Goal: Transaction & Acquisition: Purchase product/service

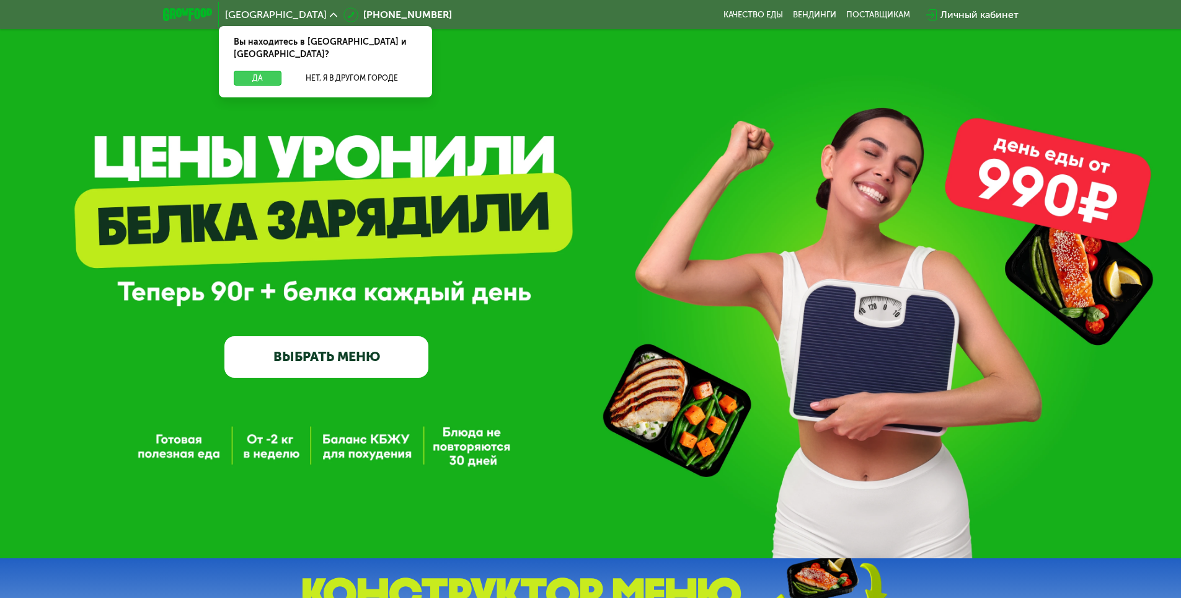
click at [260, 71] on button "Да" at bounding box center [258, 78] width 48 height 15
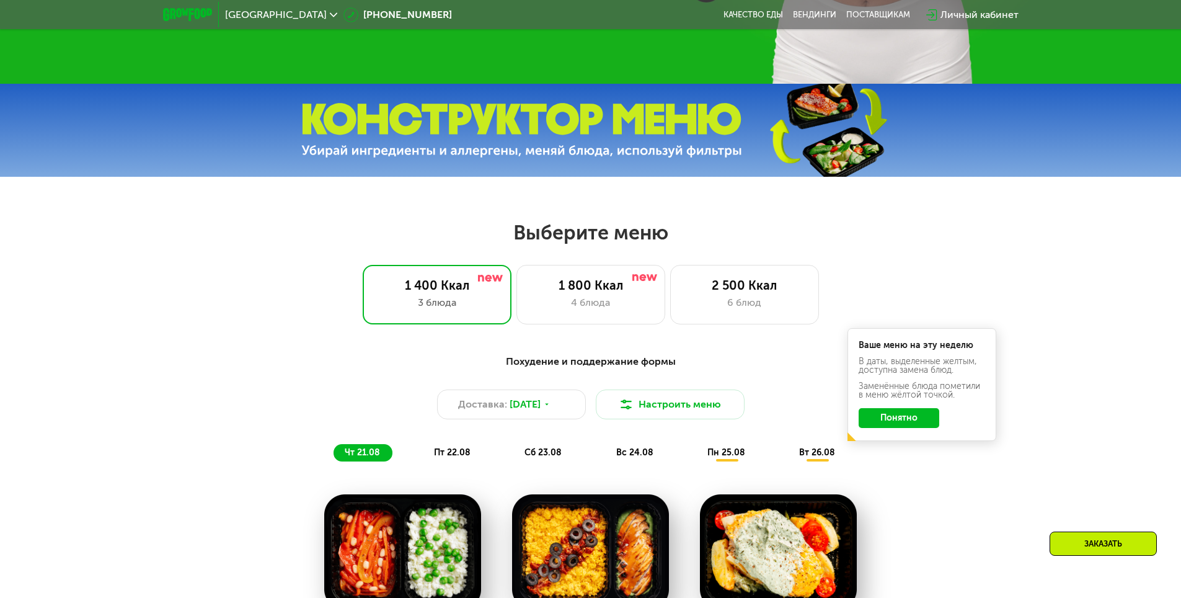
scroll to position [372, 0]
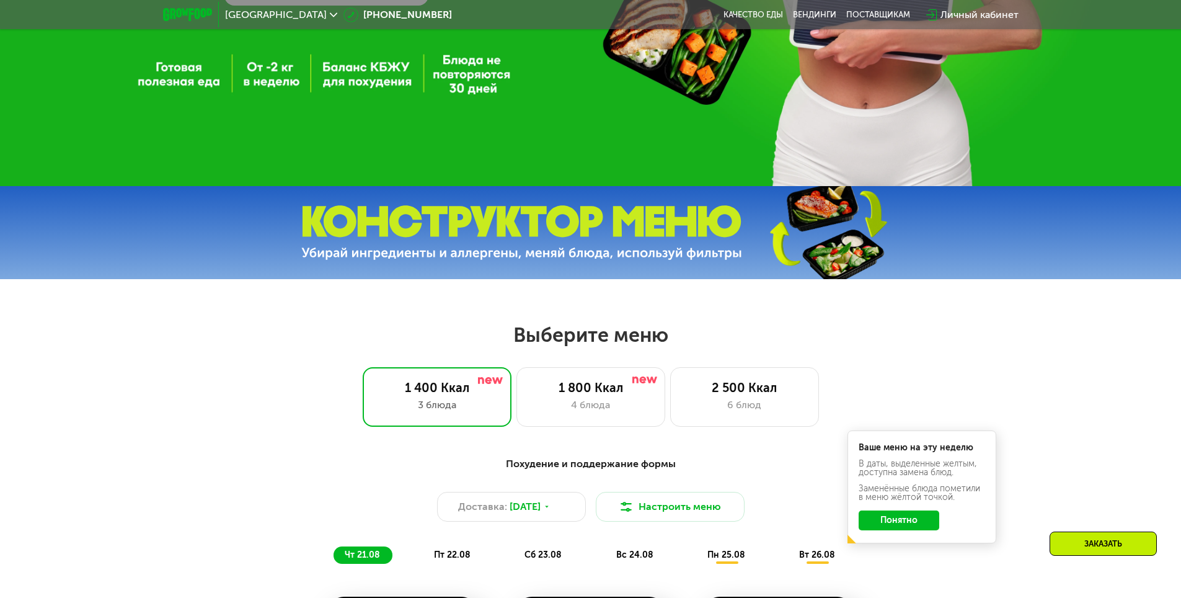
click at [611, 257] on img at bounding box center [521, 232] width 441 height 55
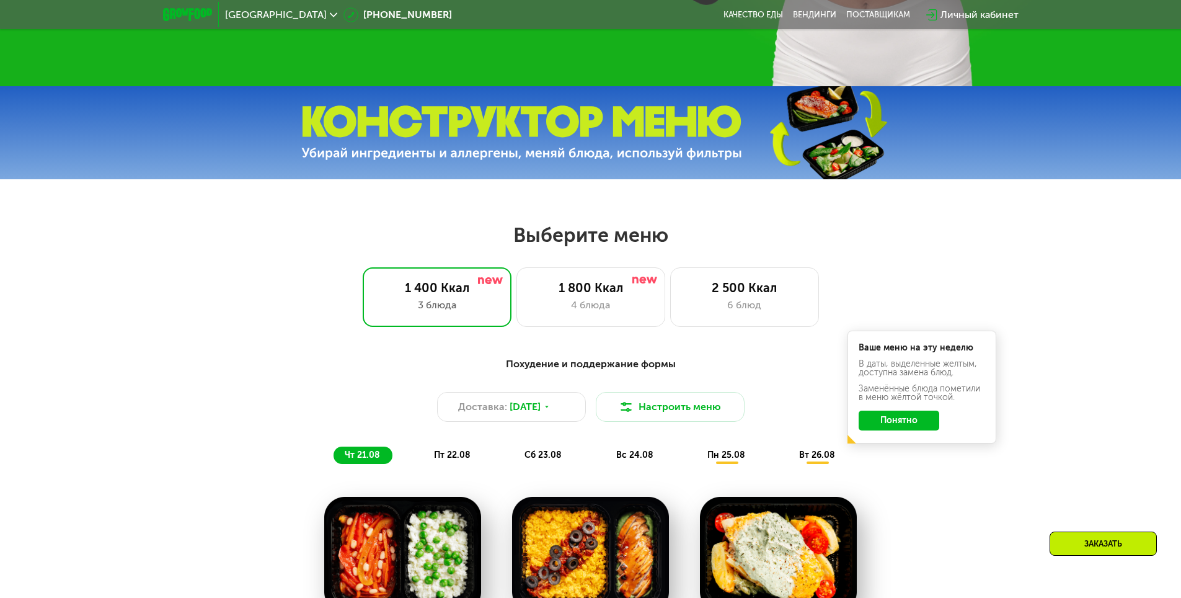
scroll to position [558, 0]
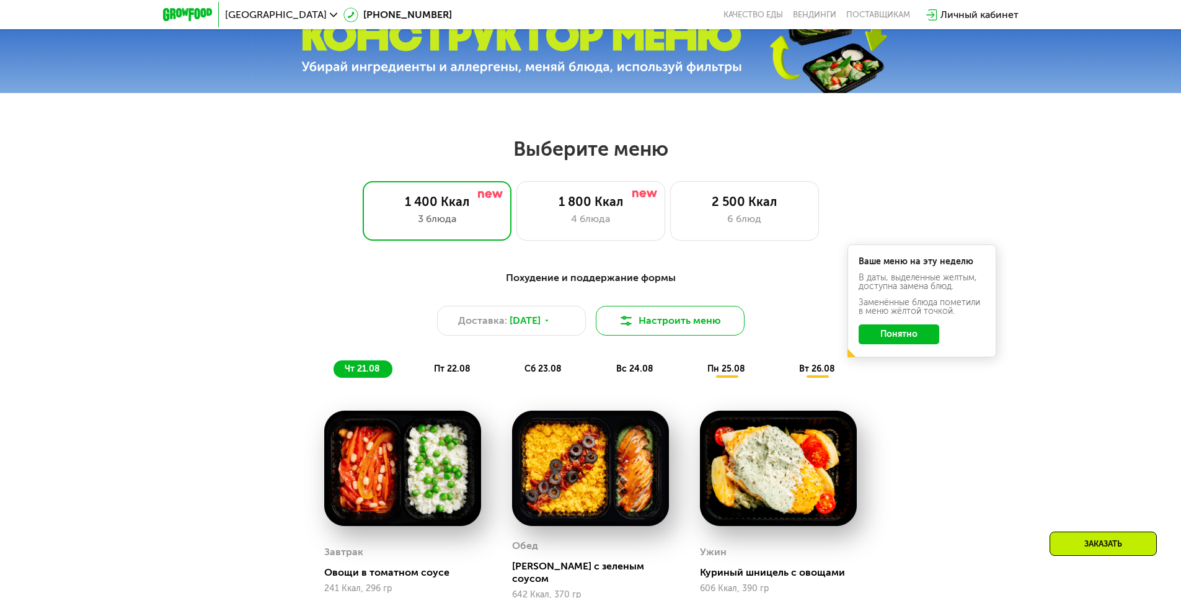
click at [665, 335] on button "Настроить меню" at bounding box center [670, 321] width 149 height 30
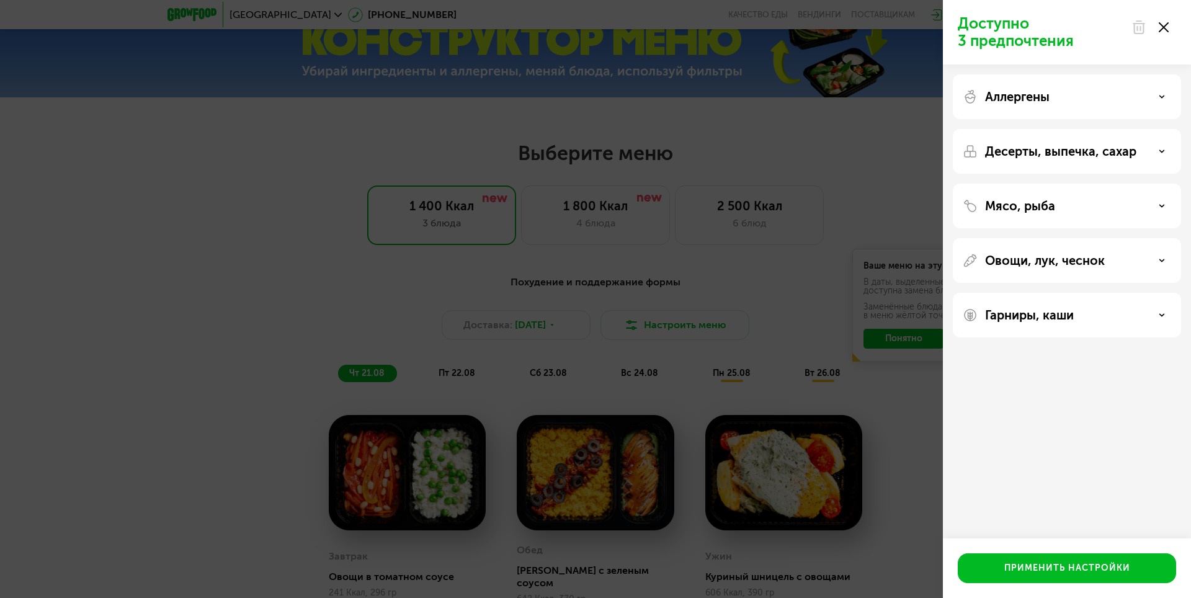
click at [1162, 149] on icon at bounding box center [1162, 151] width 6 height 6
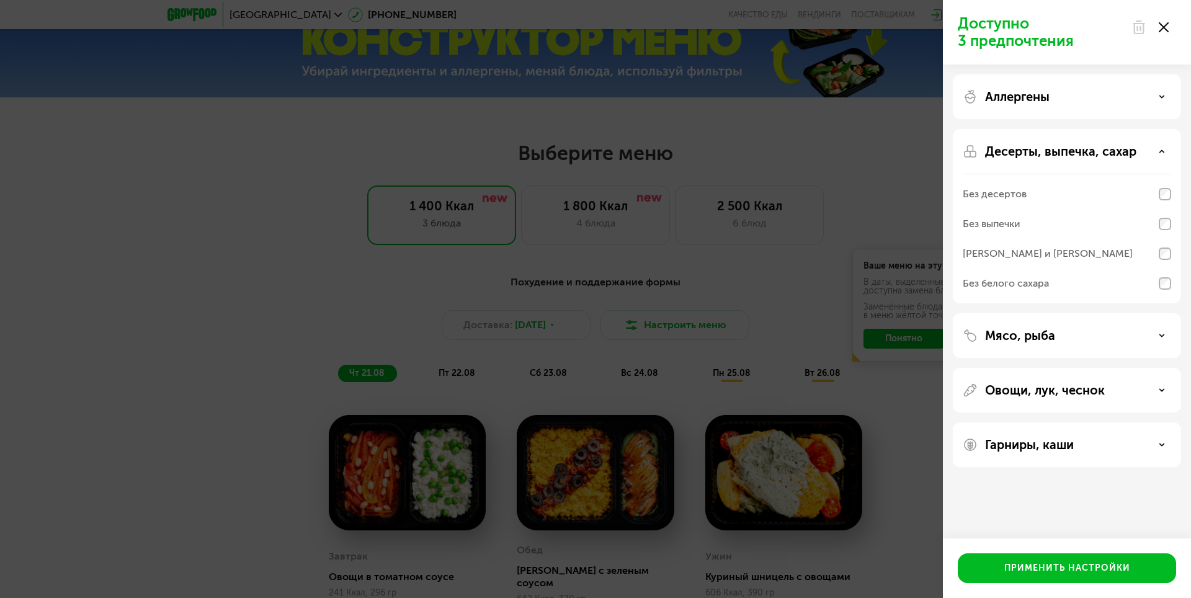
click at [1161, 149] on icon at bounding box center [1162, 151] width 6 height 6
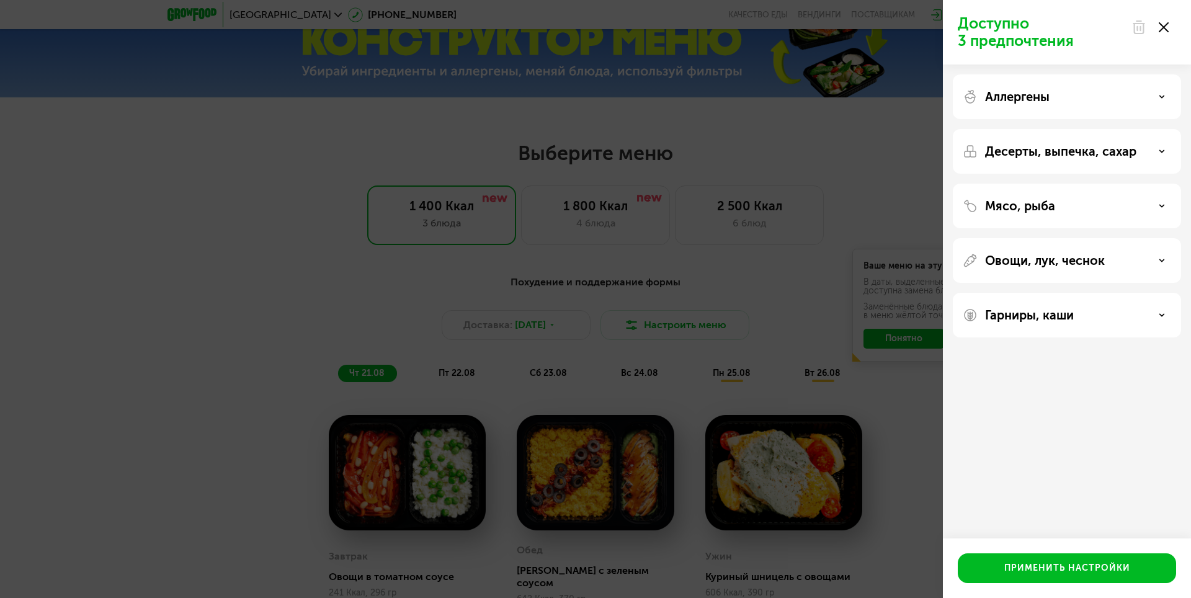
click at [1144, 262] on div "Овощи, лук, чеснок" at bounding box center [1067, 260] width 208 height 15
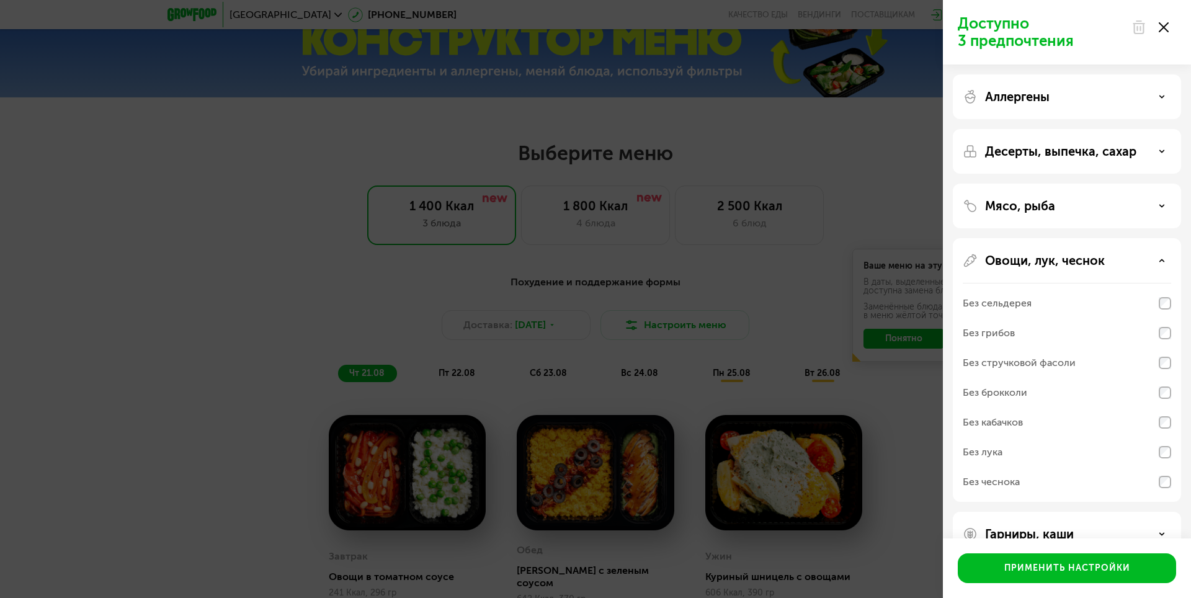
click at [1143, 262] on div "Овощи, лук, чеснок" at bounding box center [1067, 260] width 208 height 15
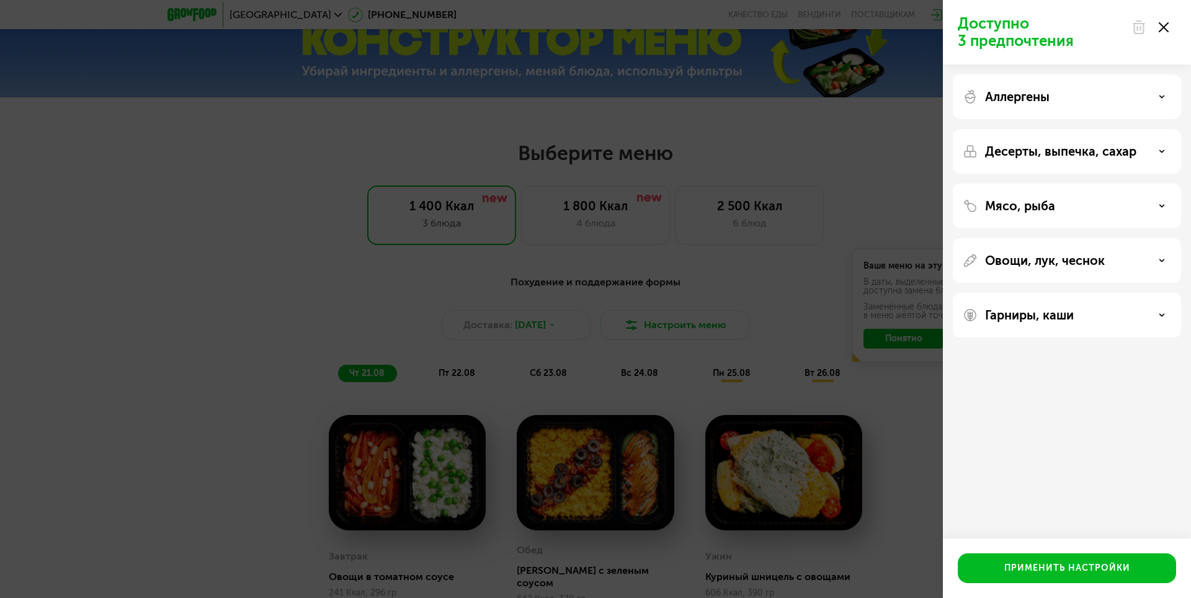
click at [1154, 320] on div "Гарниры, каши" at bounding box center [1067, 315] width 208 height 15
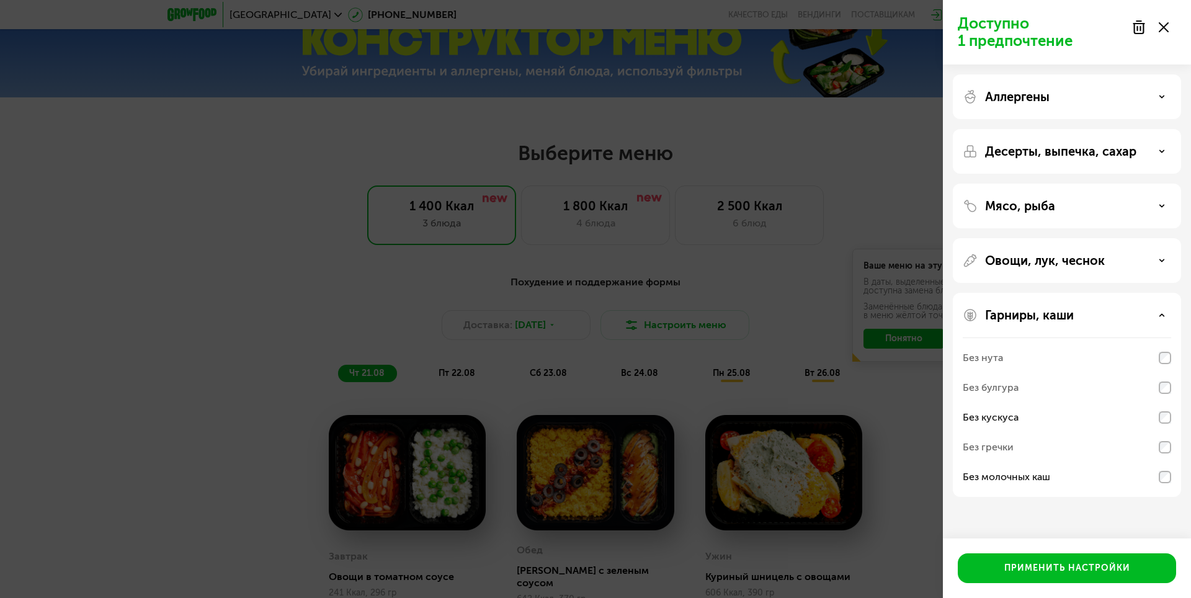
click at [1162, 311] on div "Гарниры, каши" at bounding box center [1067, 315] width 208 height 15
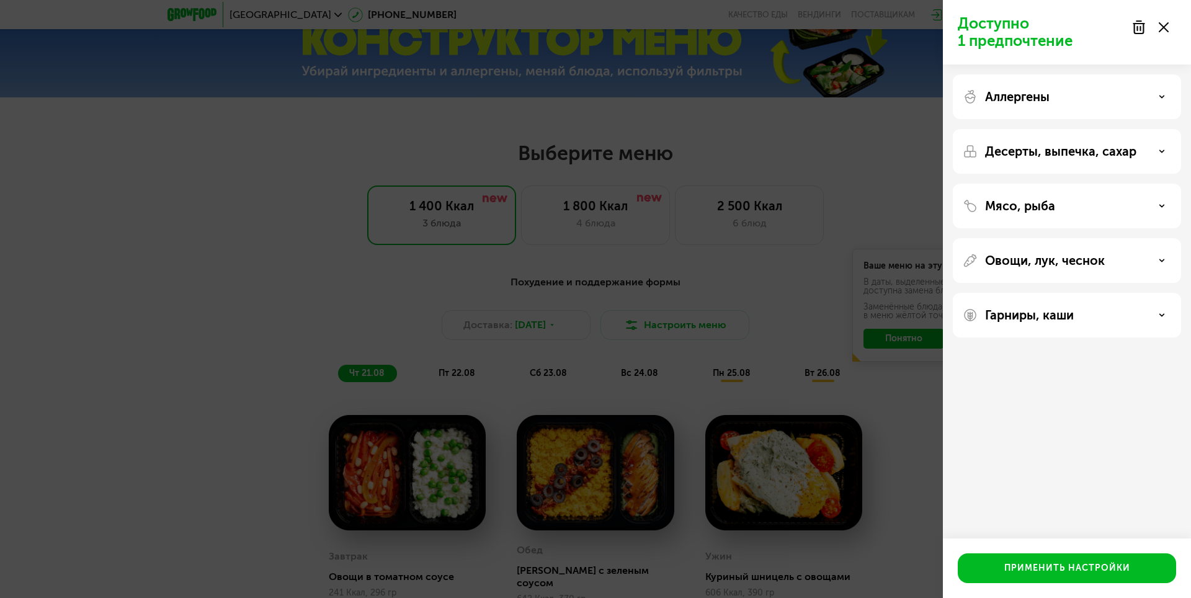
click at [1157, 263] on div "Овощи, лук, чеснок" at bounding box center [1067, 260] width 208 height 15
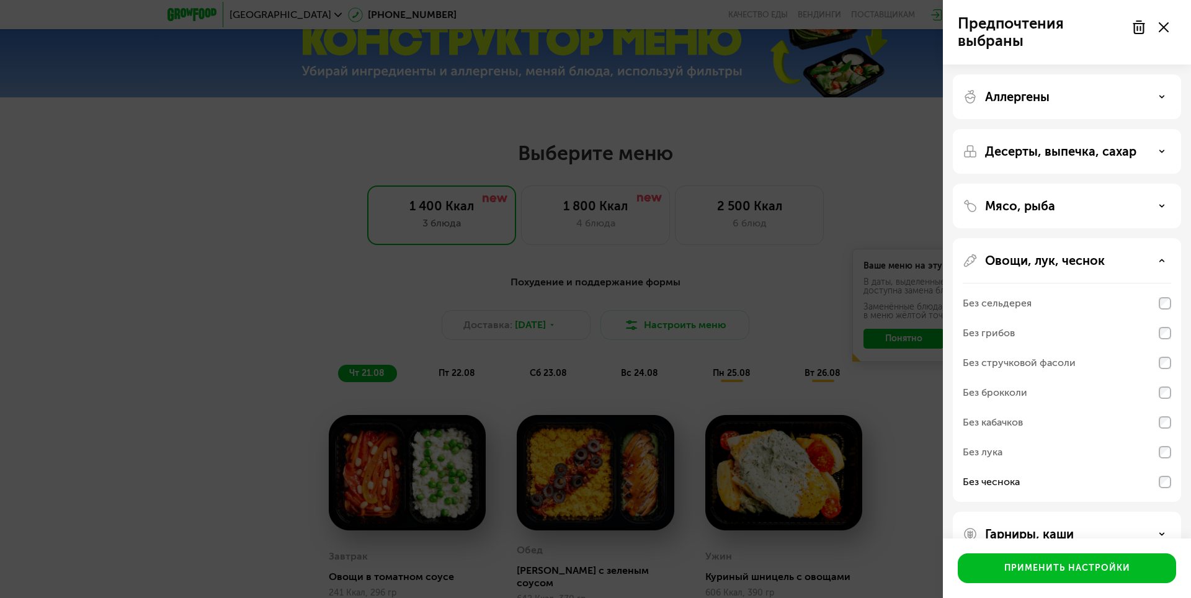
click at [1165, 467] on div "Без лука" at bounding box center [1067, 482] width 208 height 30
click at [1167, 259] on div "Овощи, лук, чеснок" at bounding box center [1067, 260] width 208 height 15
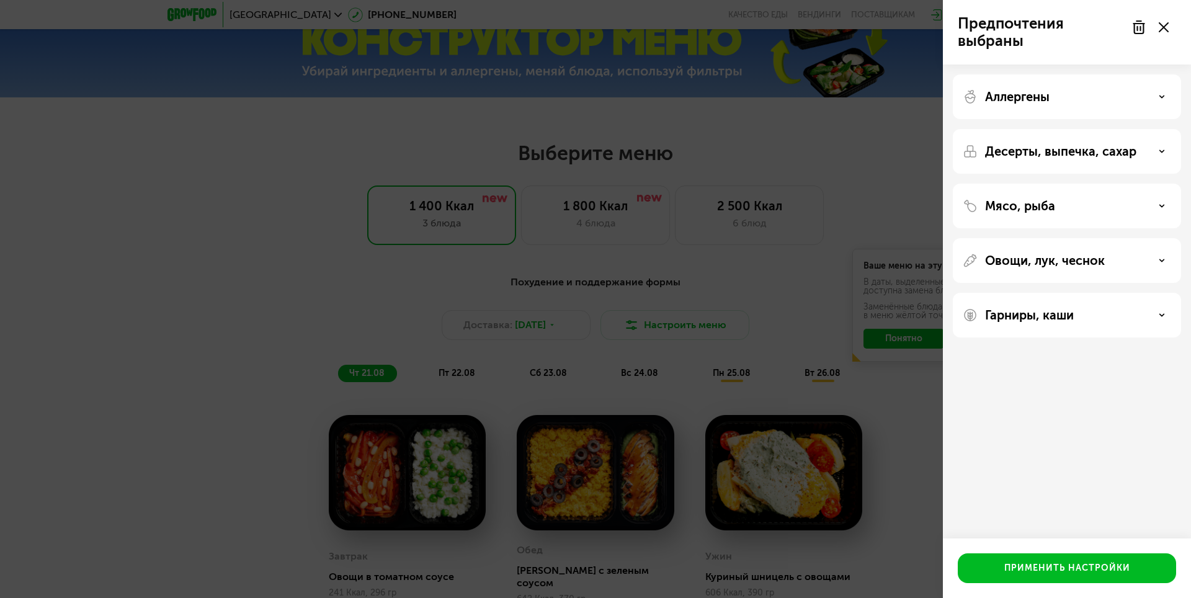
click at [1132, 210] on div "Мясо, рыба" at bounding box center [1067, 205] width 208 height 15
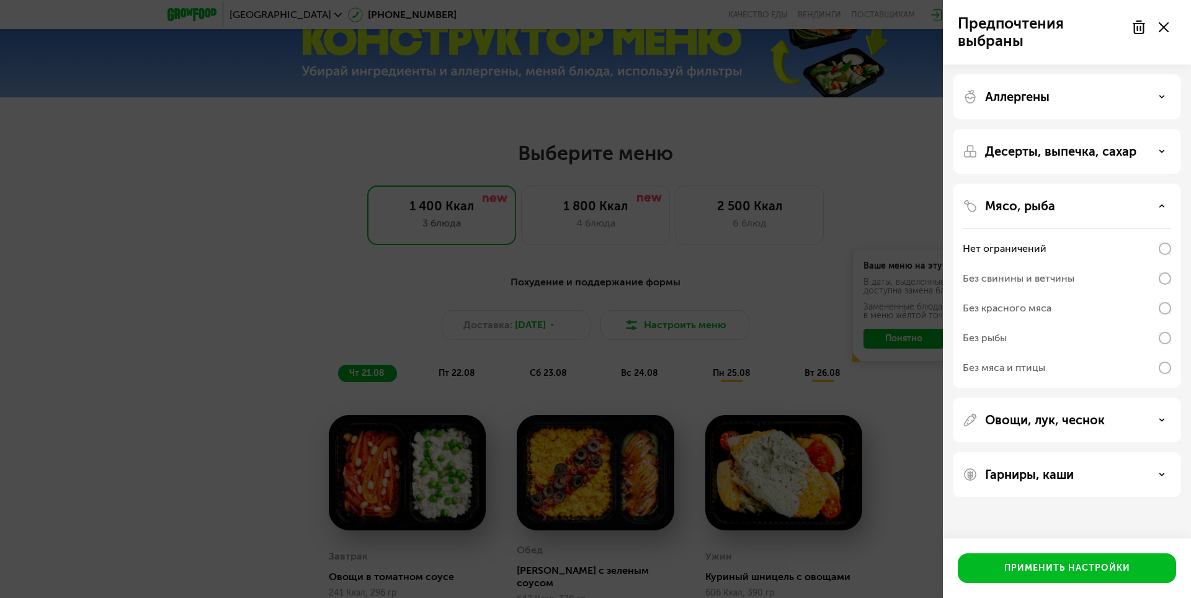
click at [1165, 260] on div "Нет ограничений" at bounding box center [1067, 249] width 208 height 30
click at [1164, 207] on icon at bounding box center [1162, 206] width 6 height 6
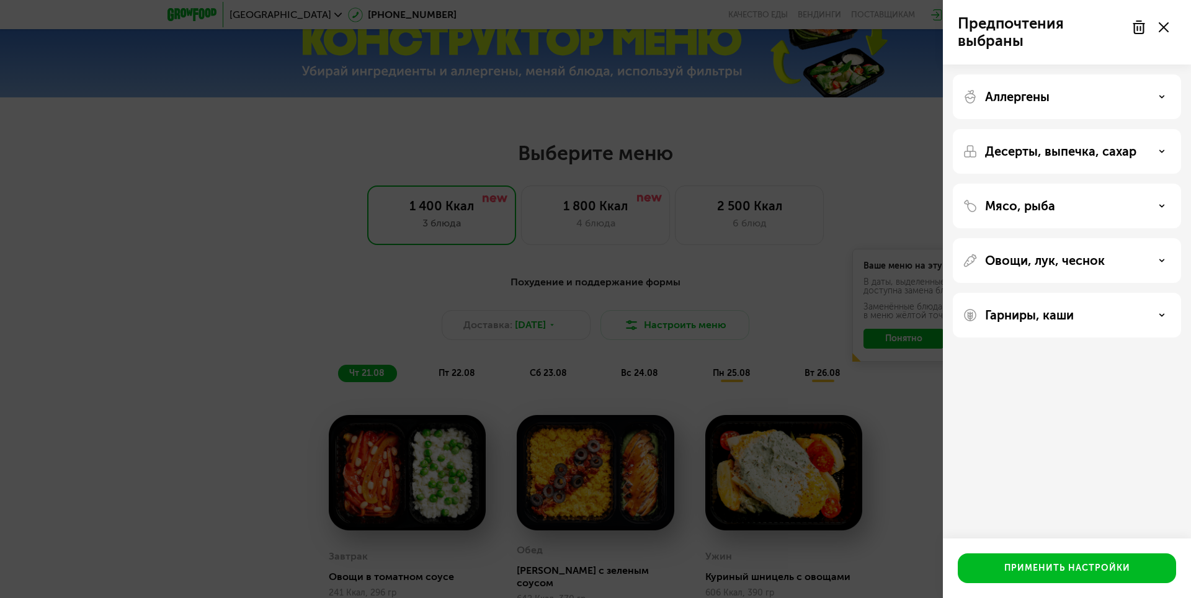
click at [1155, 151] on div "Десерты, выпечка, сахар" at bounding box center [1067, 151] width 208 height 15
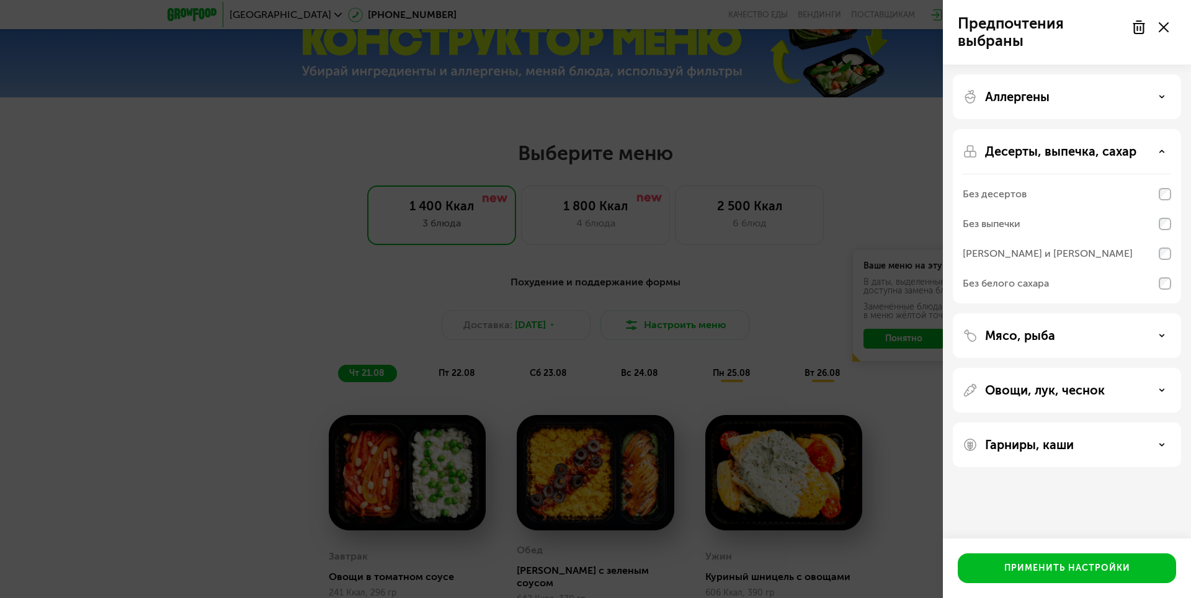
click at [1162, 154] on icon at bounding box center [1162, 151] width 6 height 6
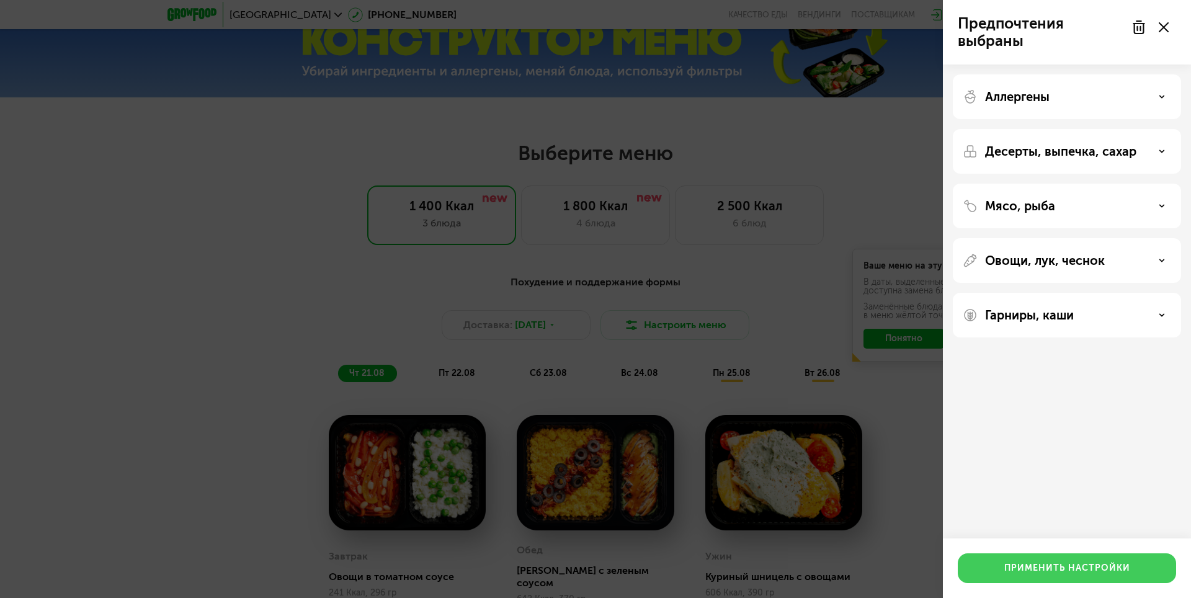
click at [1145, 566] on button "Применить настройки" at bounding box center [1067, 568] width 218 height 30
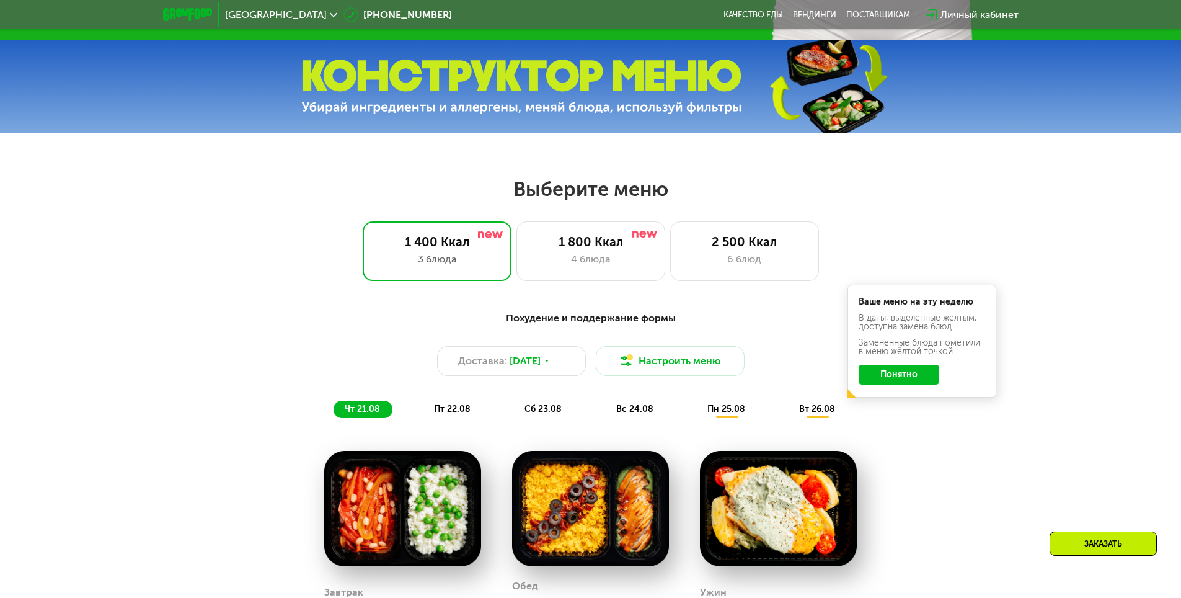
scroll to position [496, 0]
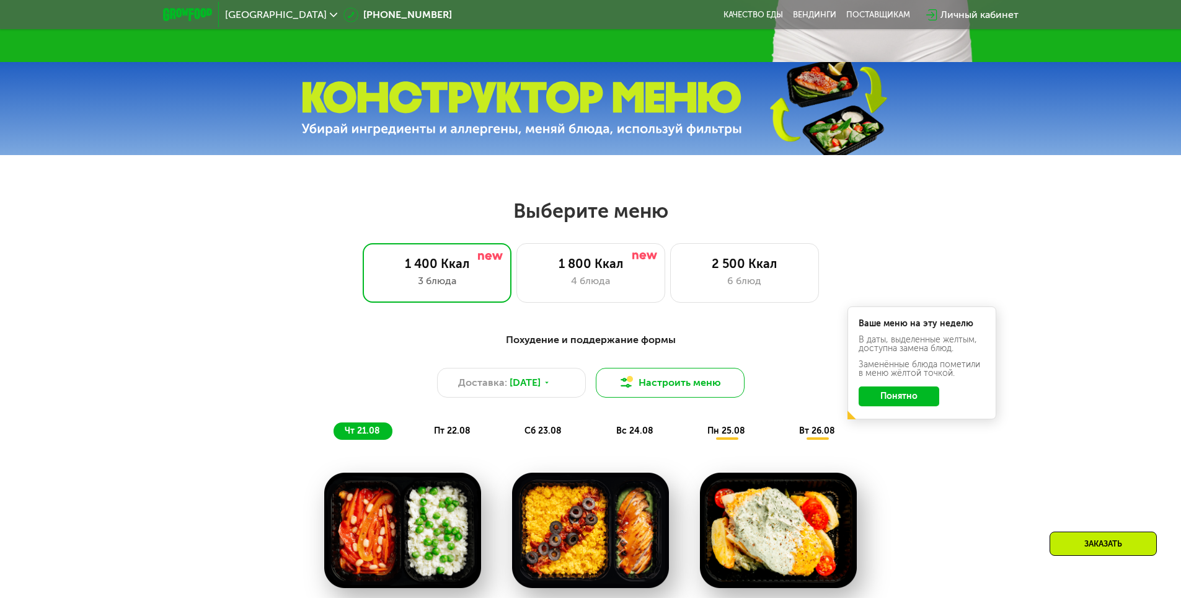
click at [699, 385] on button "Настроить меню" at bounding box center [670, 383] width 149 height 30
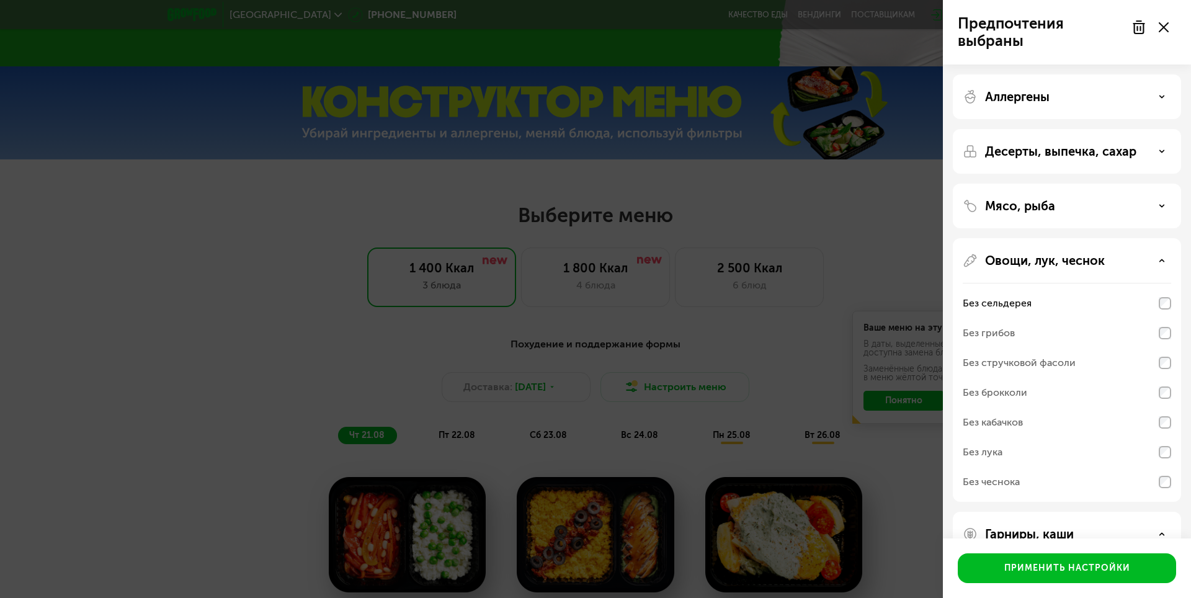
click at [1153, 210] on div "Мясо, рыба" at bounding box center [1067, 205] width 208 height 15
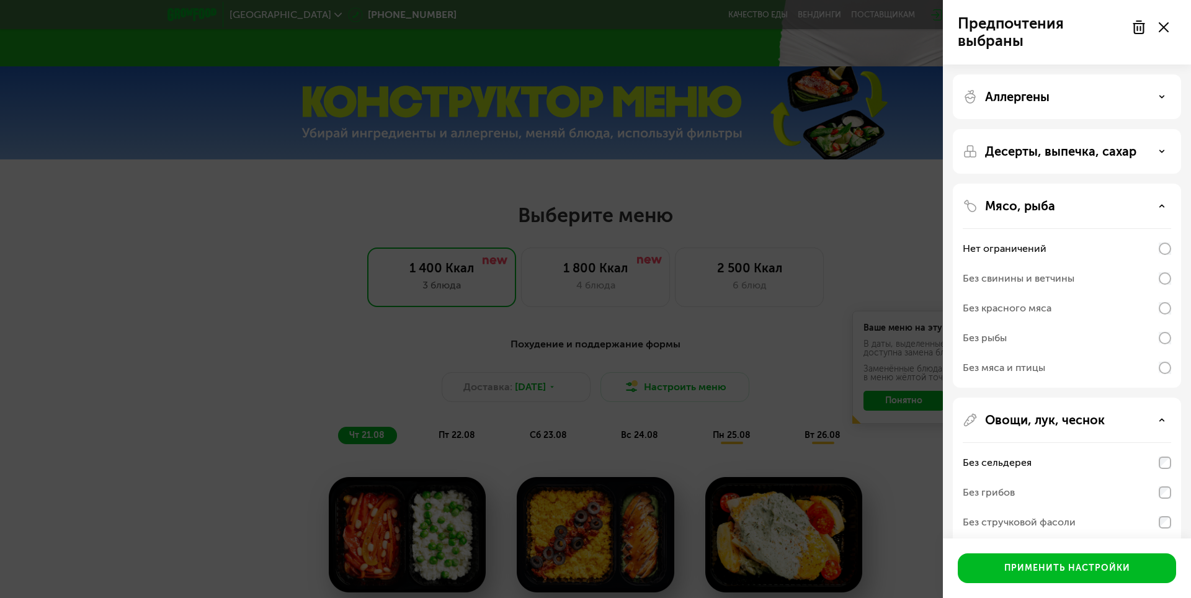
click at [1157, 207] on div "Мясо, рыба" at bounding box center [1067, 205] width 208 height 15
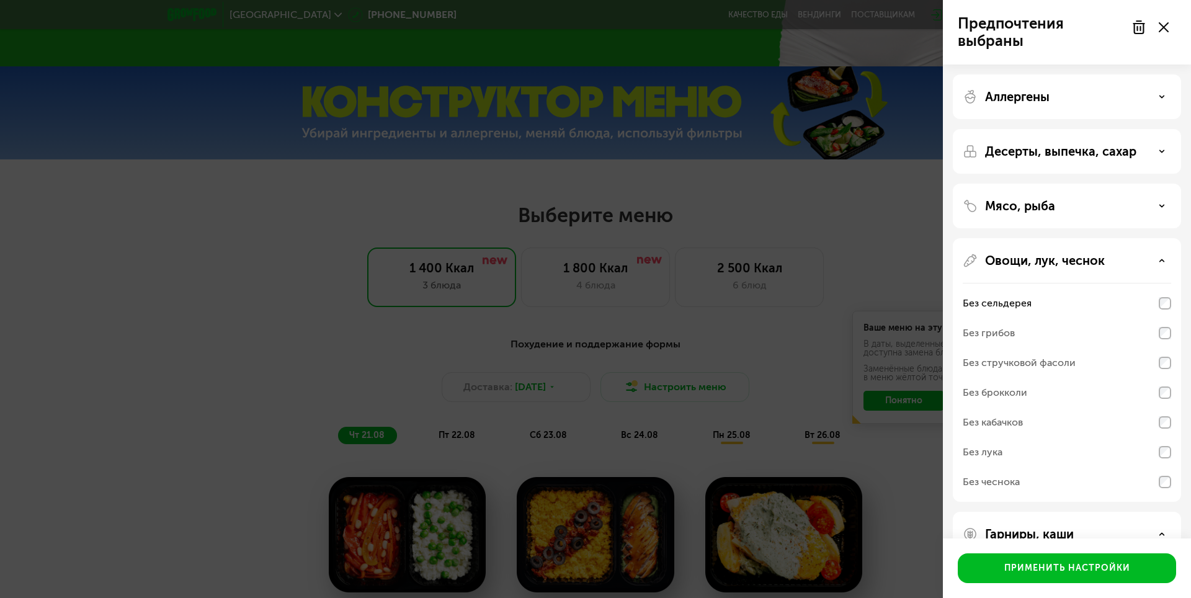
click at [1168, 29] on div at bounding box center [1150, 27] width 52 height 25
click at [1161, 28] on icon at bounding box center [1164, 27] width 10 height 10
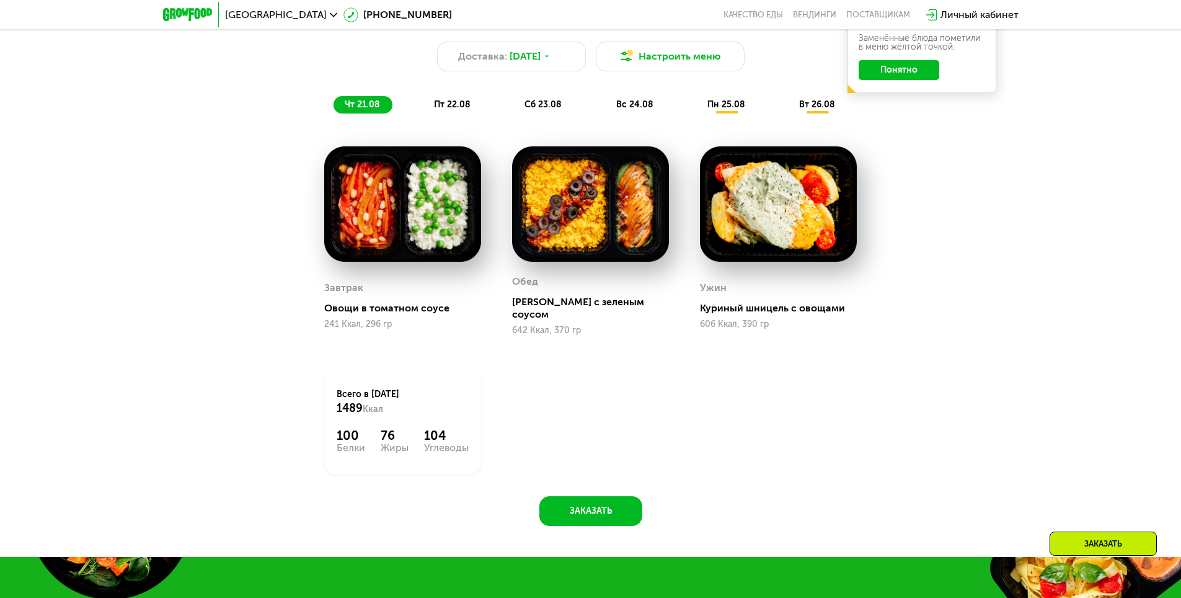
scroll to position [868, 0]
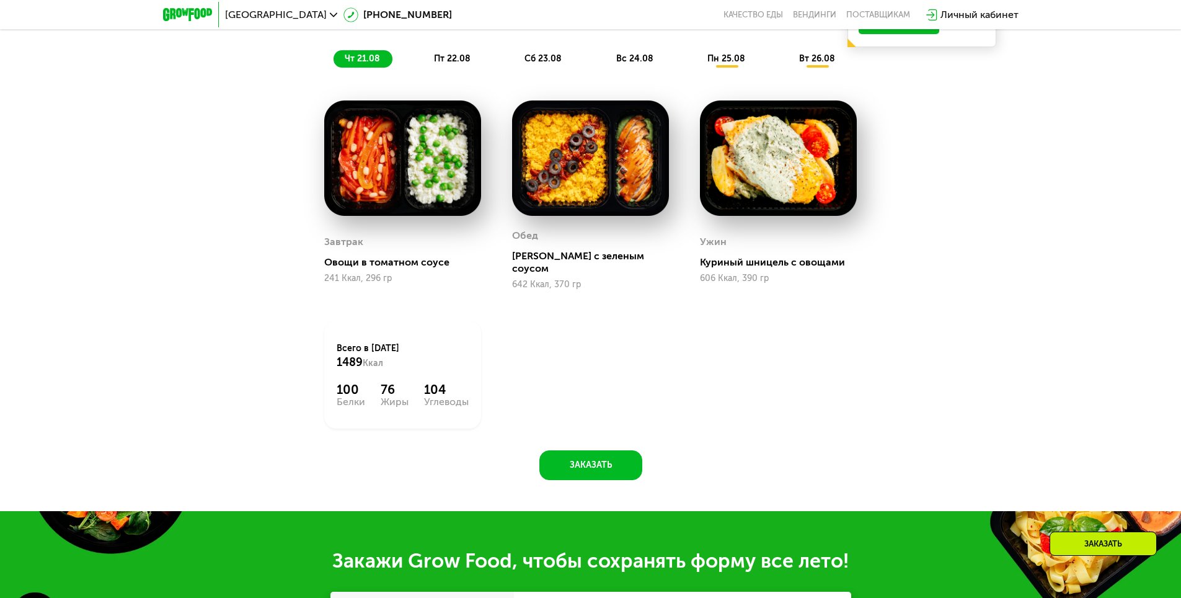
click at [445, 64] on span "пт 22.08" at bounding box center [452, 58] width 37 height 11
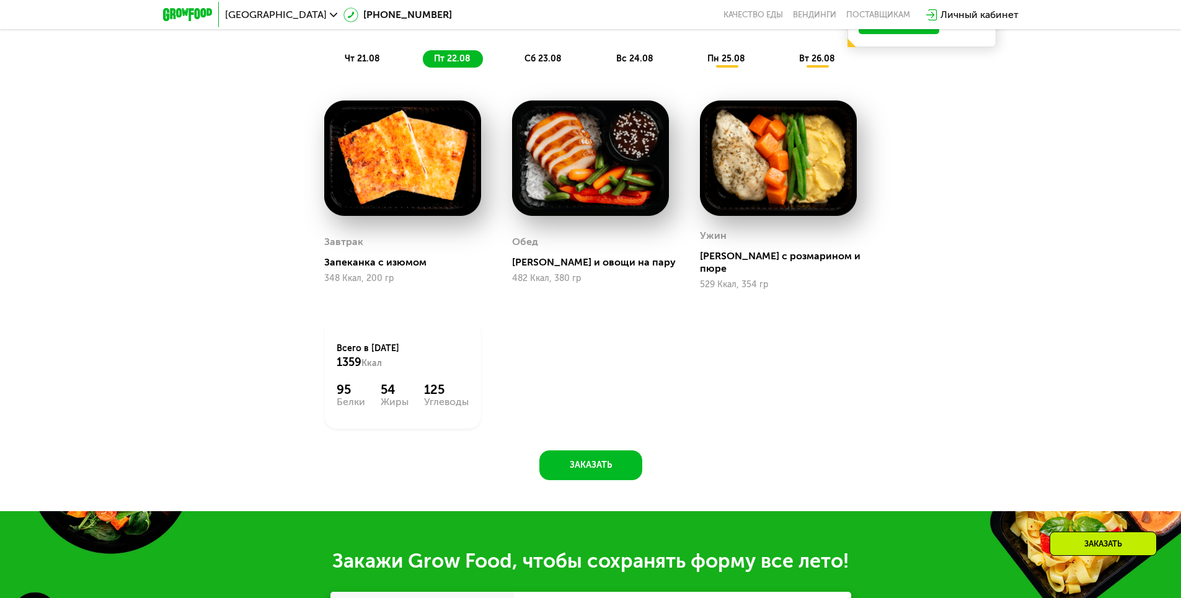
click at [536, 60] on span "сб 23.08" at bounding box center [543, 58] width 37 height 11
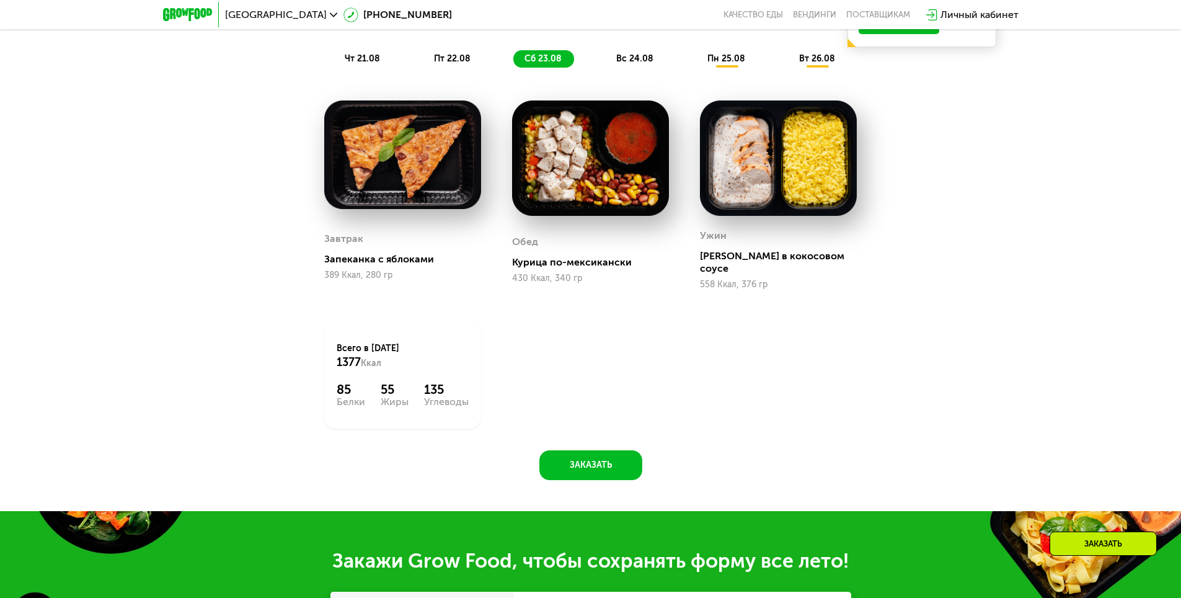
click at [631, 60] on span "вс 24.08" at bounding box center [634, 58] width 37 height 11
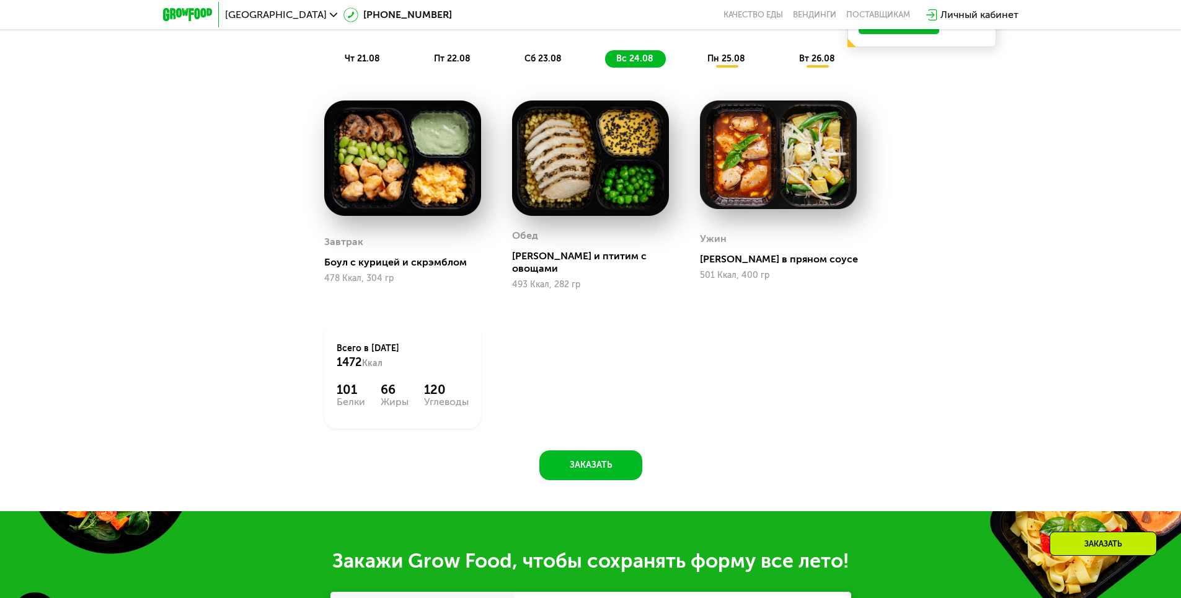
click at [715, 58] on span "пн 25.08" at bounding box center [727, 58] width 38 height 11
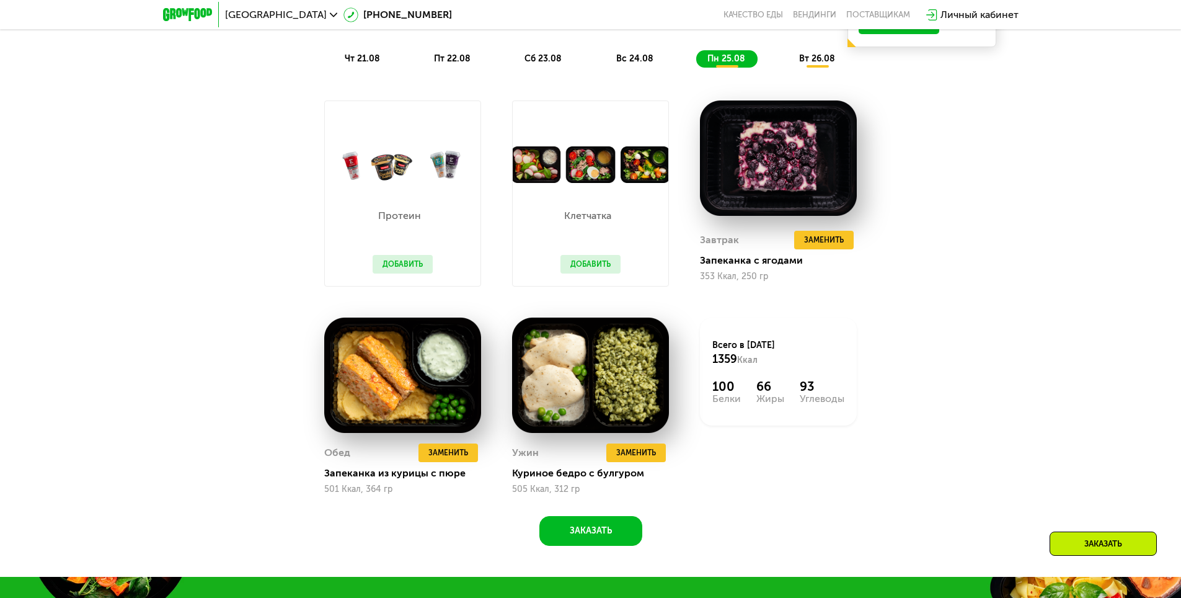
click at [409, 257] on div "Протеин Добавить" at bounding box center [402, 234] width 85 height 103
click at [413, 267] on button "Добавить" at bounding box center [403, 264] width 60 height 19
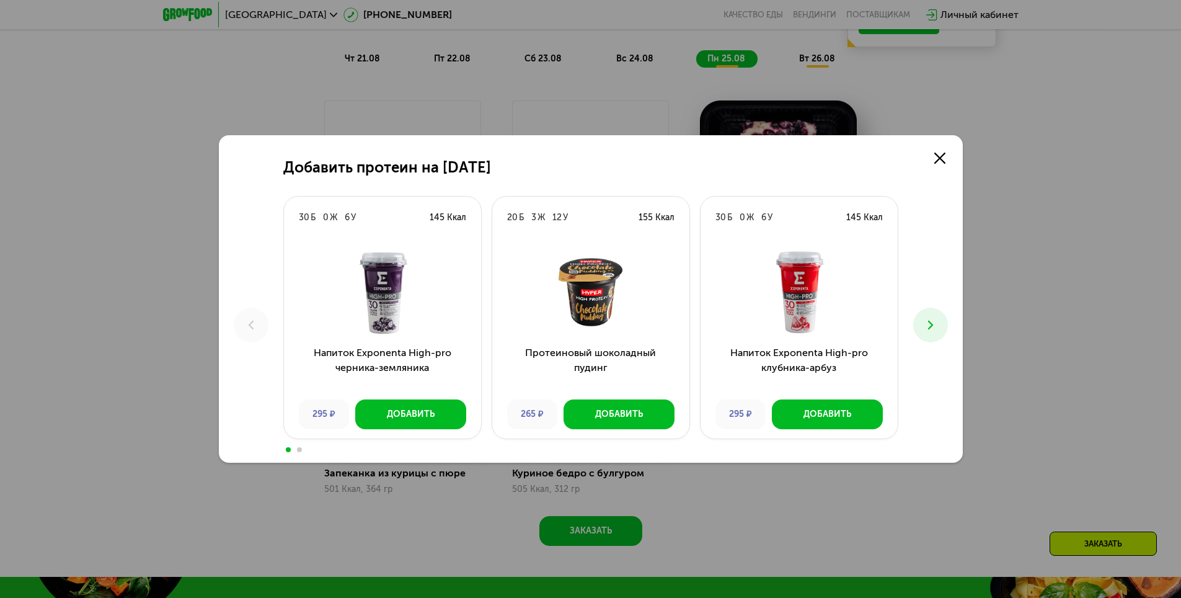
click at [938, 320] on icon at bounding box center [930, 325] width 15 height 15
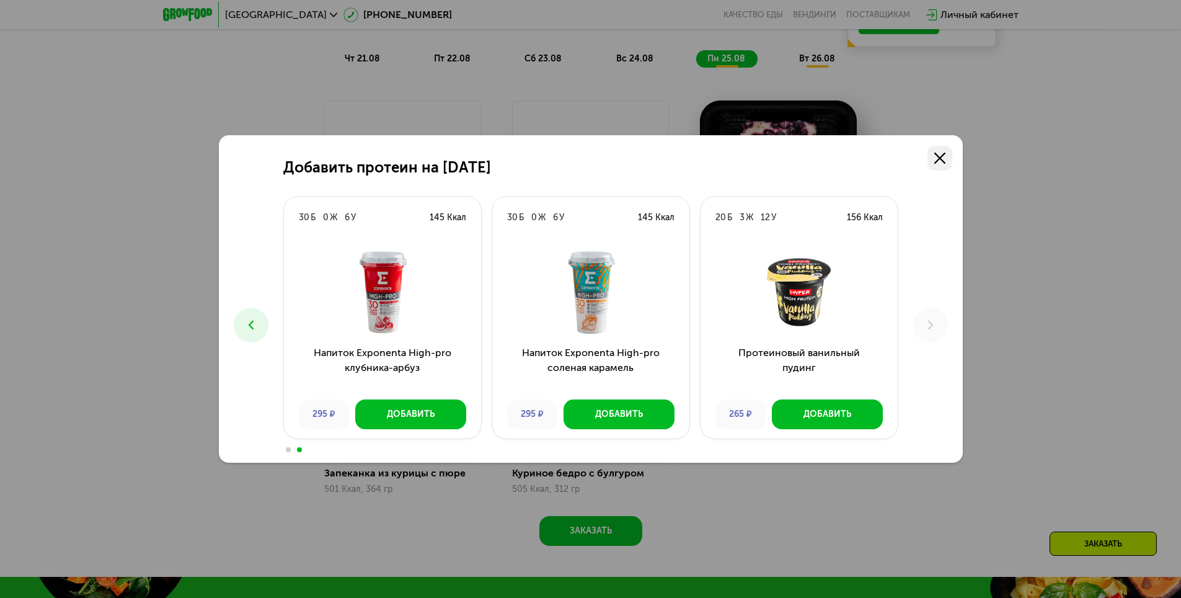
click at [940, 161] on icon at bounding box center [940, 158] width 11 height 11
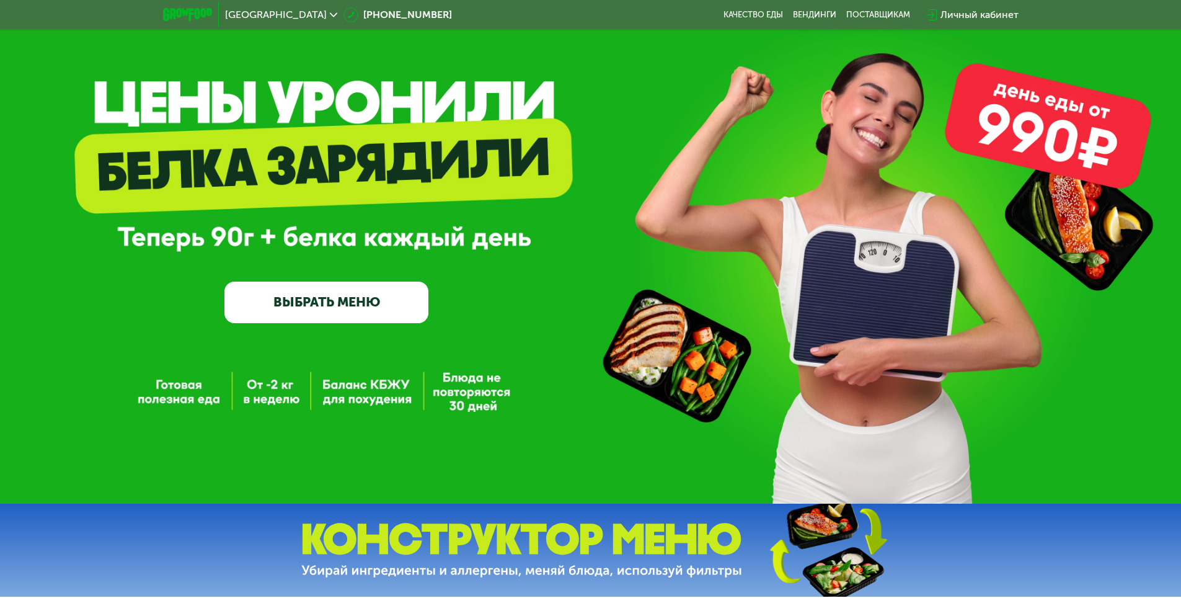
scroll to position [0, 0]
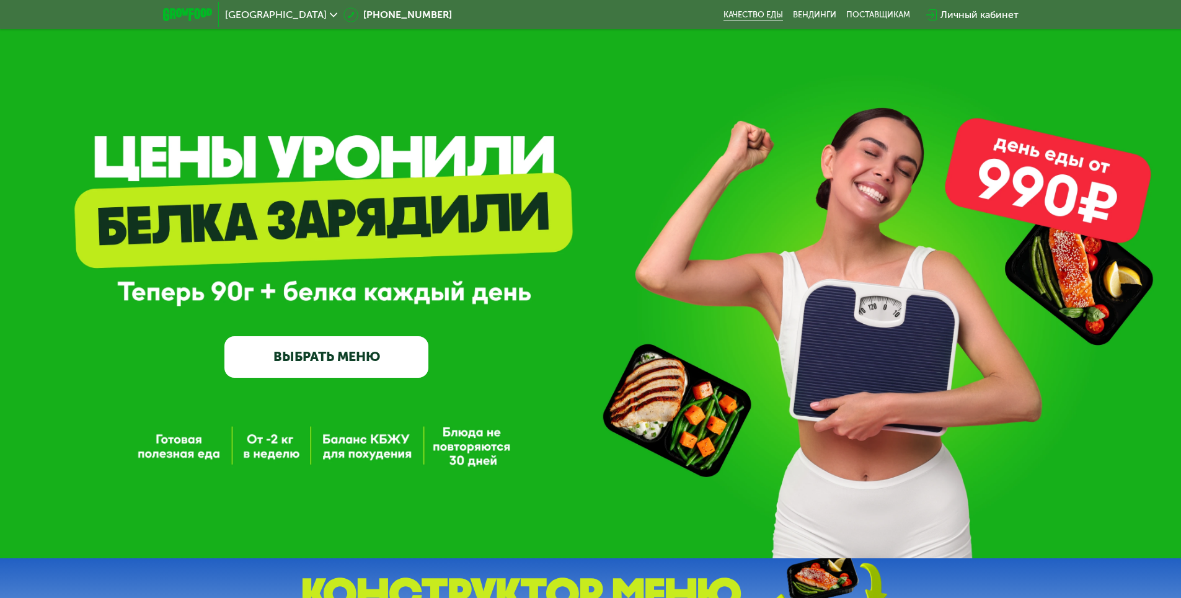
click at [761, 11] on link "Качество еды" at bounding box center [754, 15] width 60 height 10
